Goal: Information Seeking & Learning: Learn about a topic

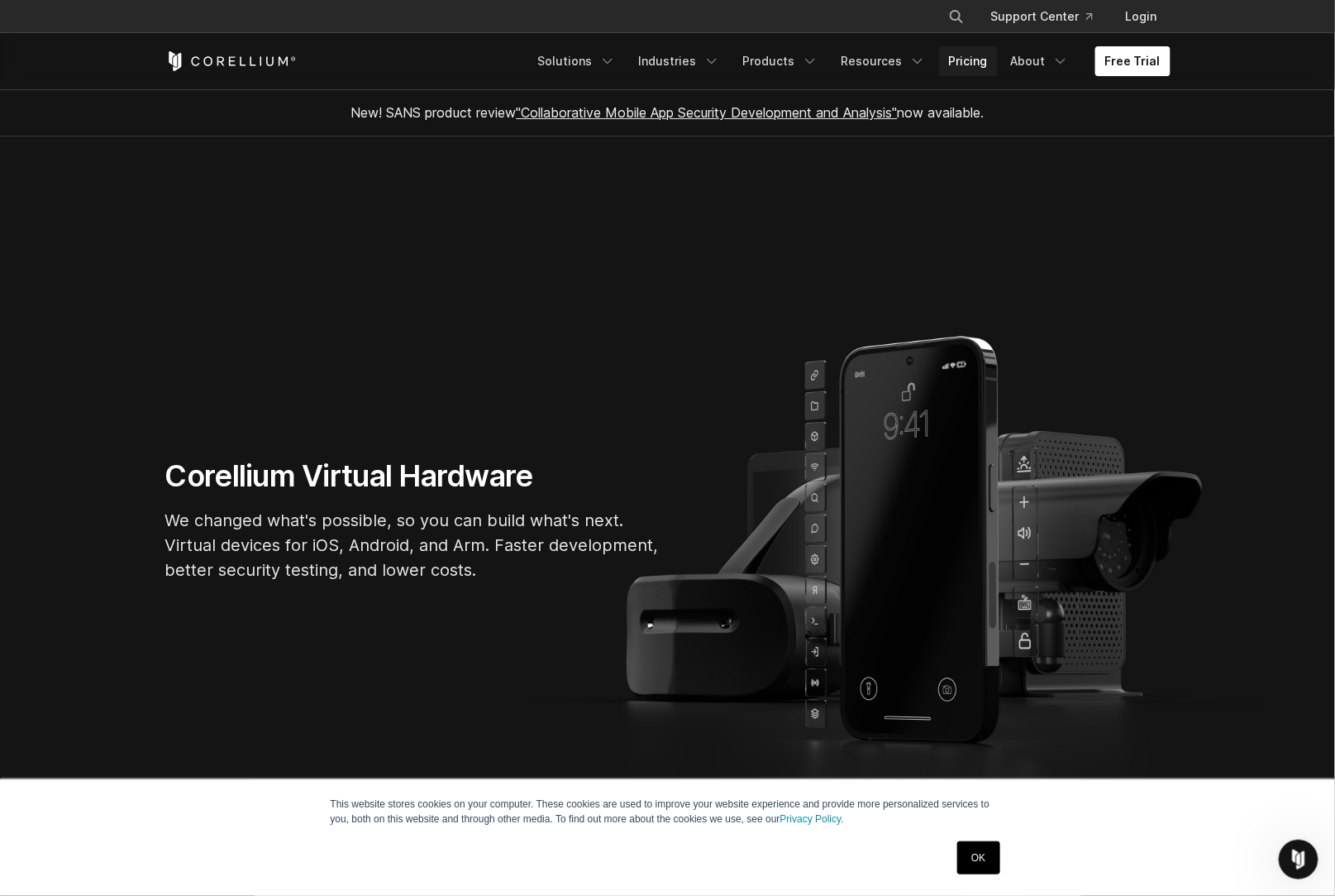
click at [879, 58] on link "Pricing" at bounding box center [969, 61] width 58 height 30
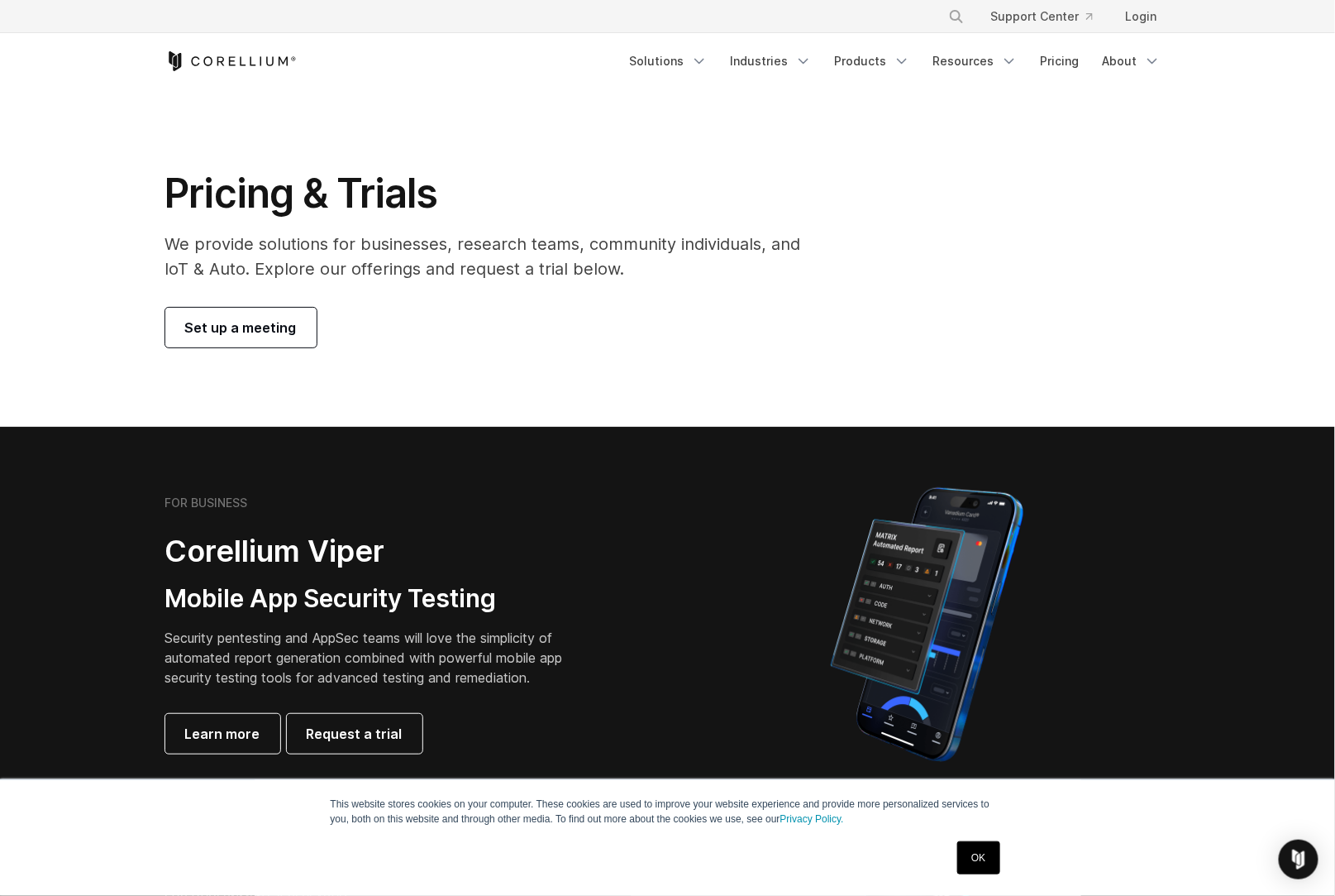
click at [751, 265] on div "Pricing & Trials We provide solutions for businesses, research teams, community…" at bounding box center [495, 258] width 692 height 179
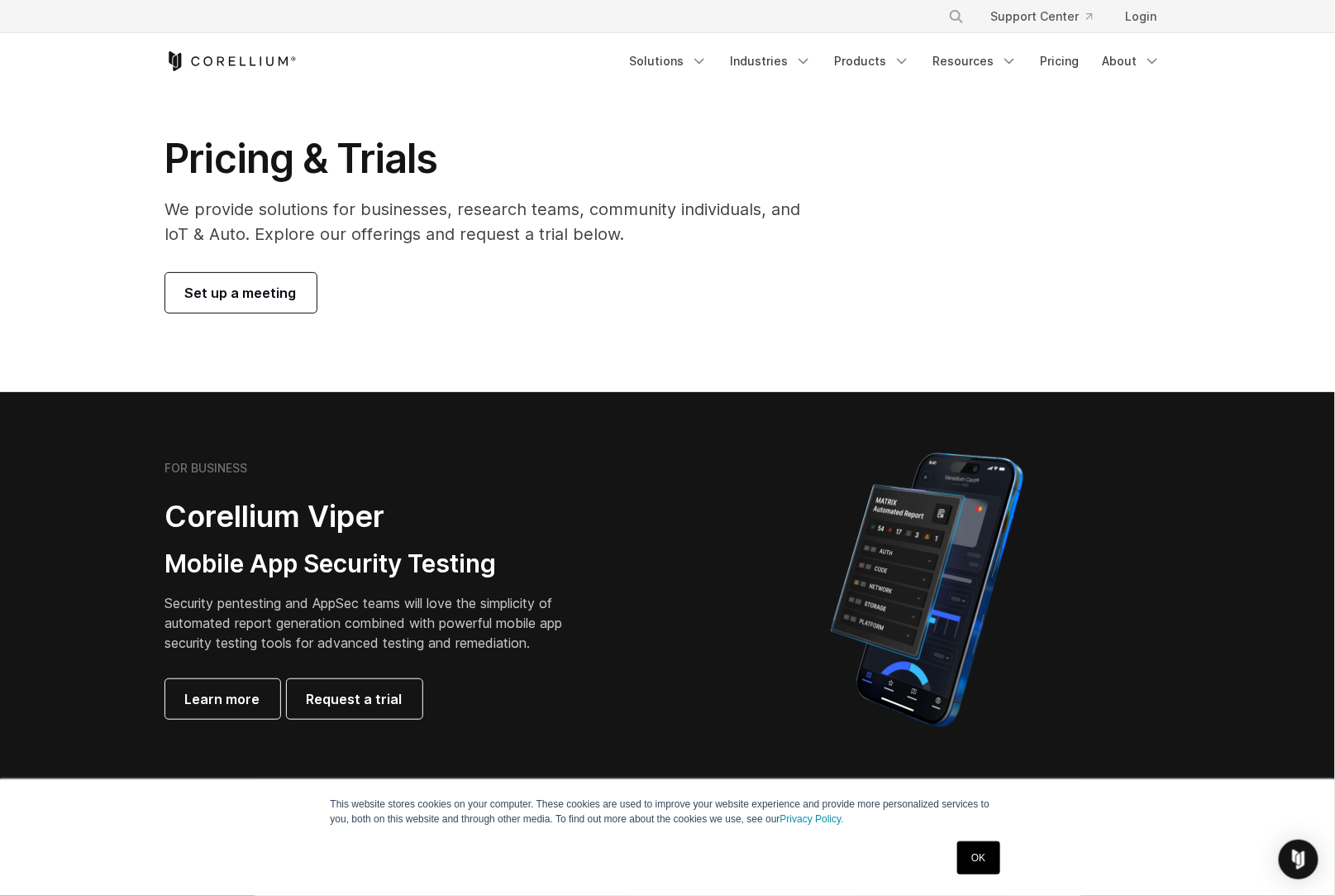
scroll to position [83, 0]
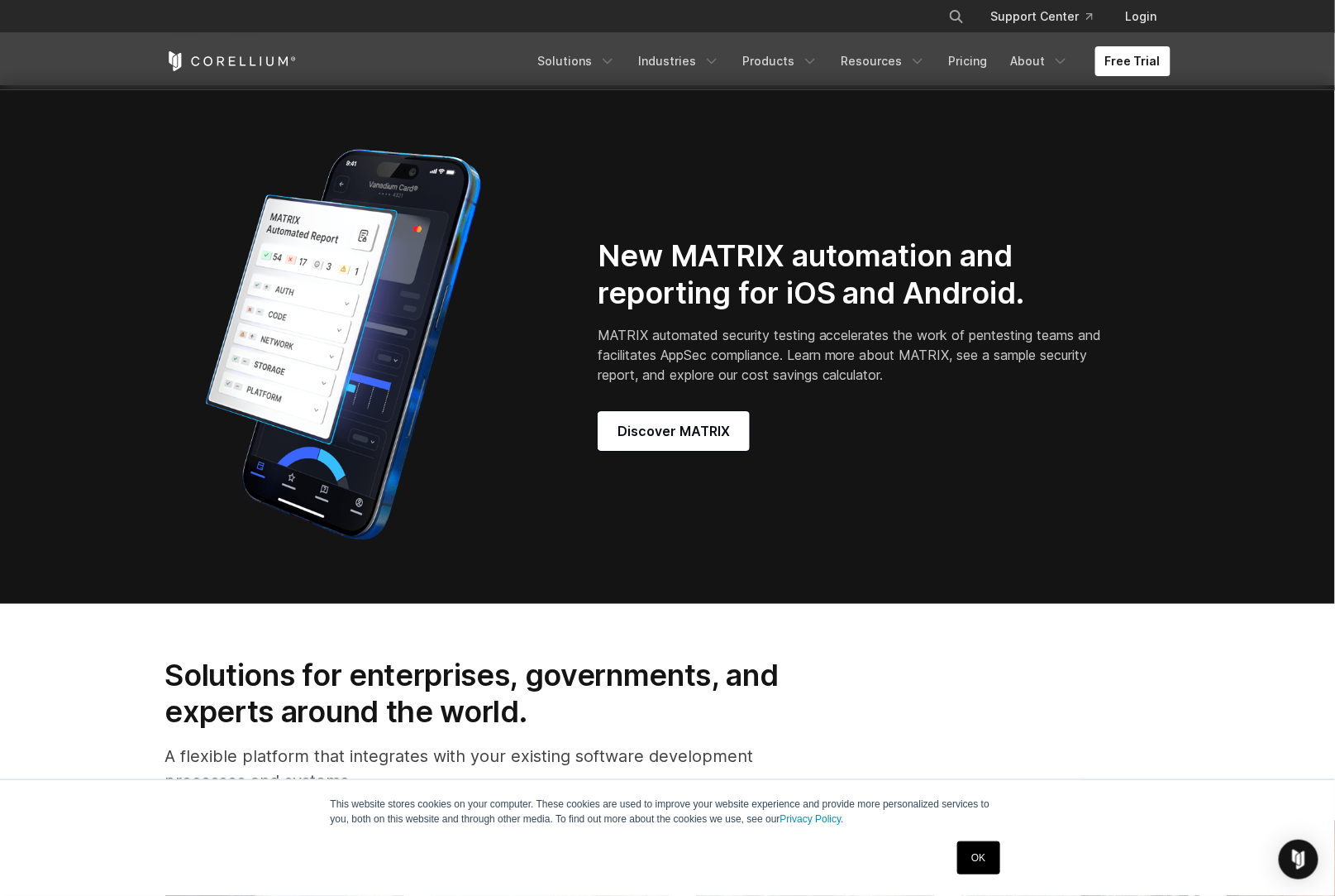
scroll to position [2735, 0]
